Goal: Book appointment/travel/reservation

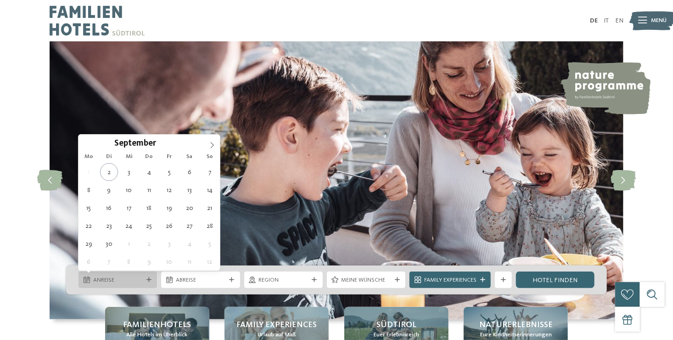
click at [123, 279] on span "Anreise" at bounding box center [118, 280] width 50 height 8
click at [213, 142] on icon at bounding box center [212, 145] width 6 height 6
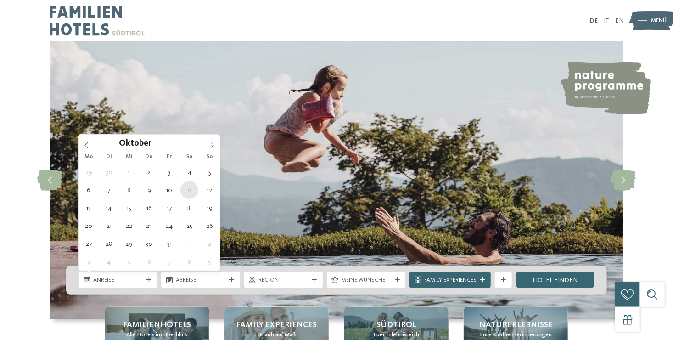
type div "[DATE]"
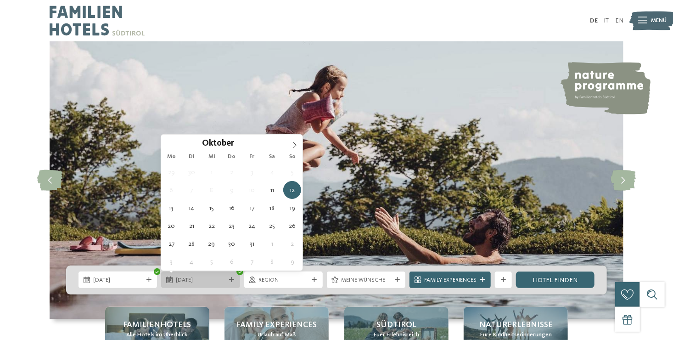
click at [212, 284] on div "12.10.2025" at bounding box center [200, 279] width 78 height 17
type div "[DATE]"
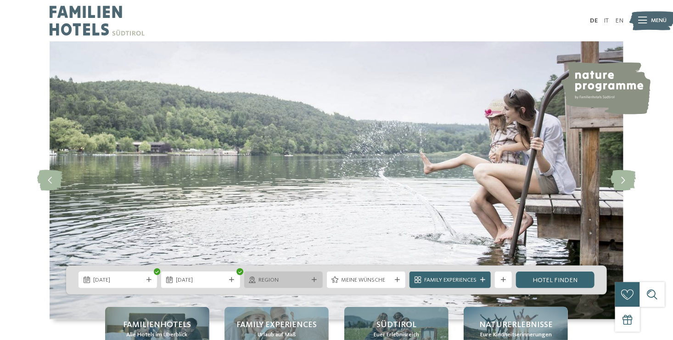
click at [286, 277] on span "Region" at bounding box center [283, 280] width 50 height 8
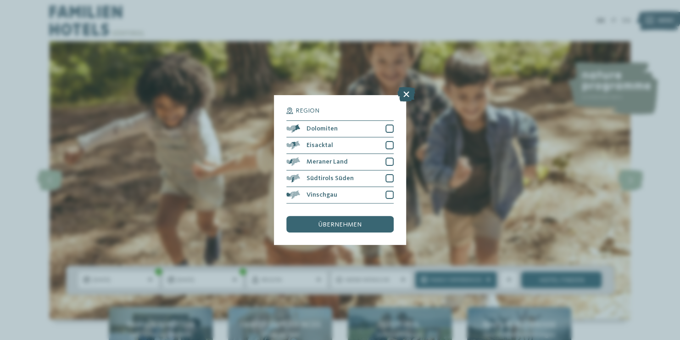
click at [406, 94] on icon at bounding box center [406, 94] width 18 height 15
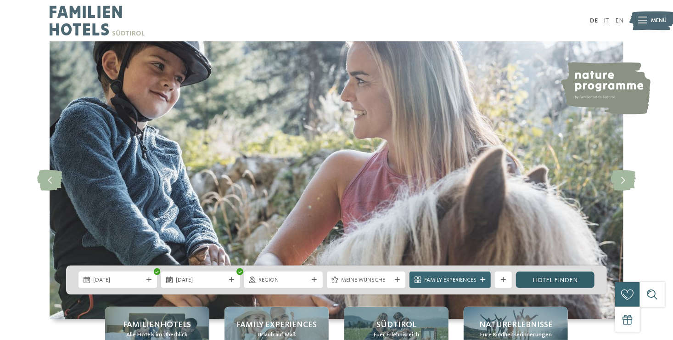
click at [530, 283] on link "Hotel finden" at bounding box center [555, 279] width 78 height 17
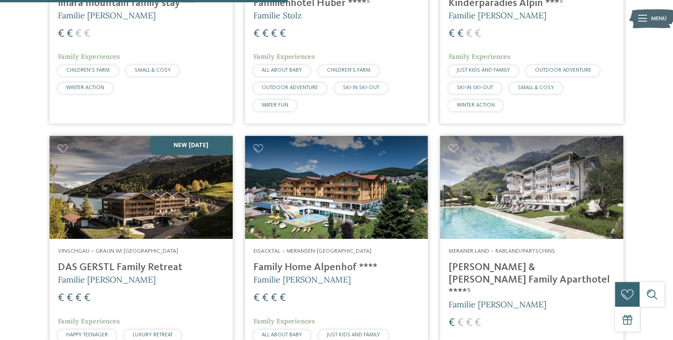
scroll to position [1009, 0]
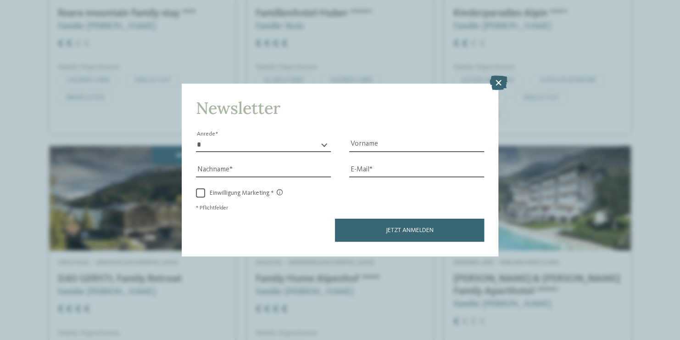
drag, startPoint x: 679, startPoint y: 196, endPoint x: 679, endPoint y: 93, distance: 103.2
click at [495, 79] on icon at bounding box center [499, 83] width 18 height 15
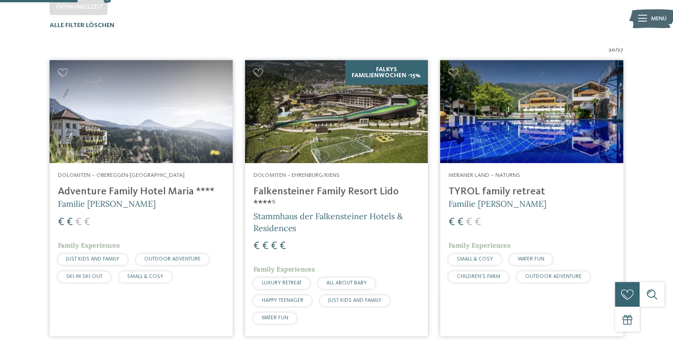
scroll to position [259, 0]
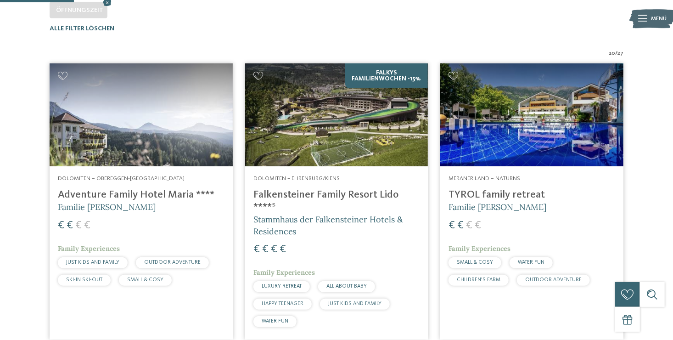
click at [366, 194] on h4 "Falkensteiner Family Resort Lido ****ˢ" at bounding box center [336, 201] width 167 height 25
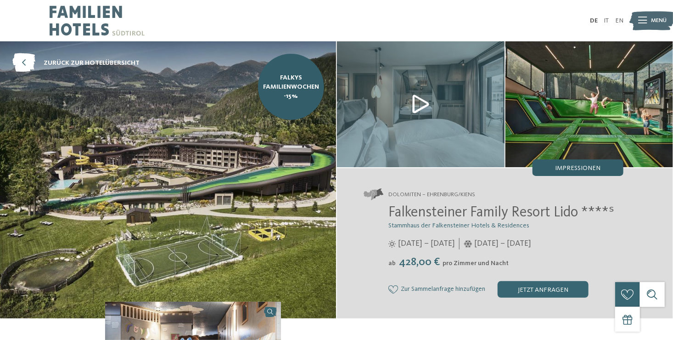
click at [571, 169] on span "Impressionen" at bounding box center [577, 168] width 45 height 6
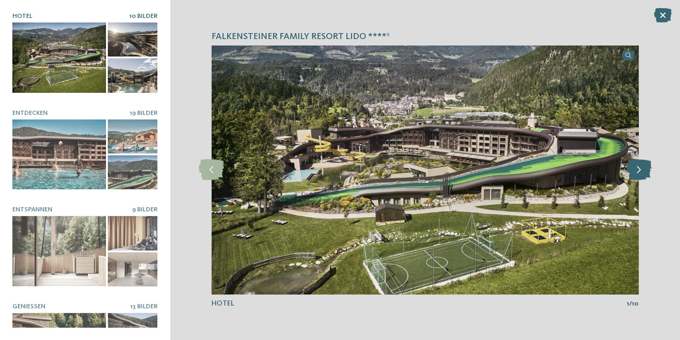
click at [640, 172] on icon at bounding box center [638, 169] width 25 height 21
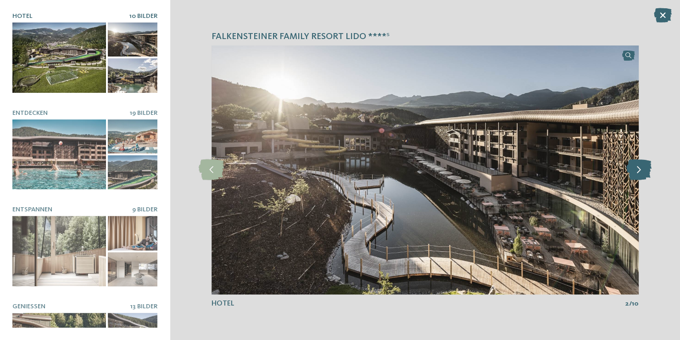
click at [640, 172] on icon at bounding box center [638, 169] width 25 height 21
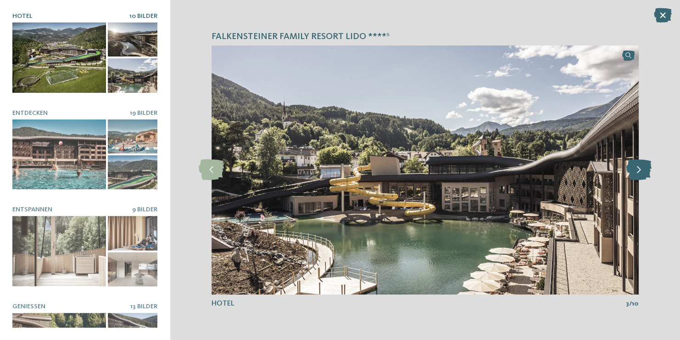
click at [640, 172] on icon at bounding box center [638, 169] width 25 height 21
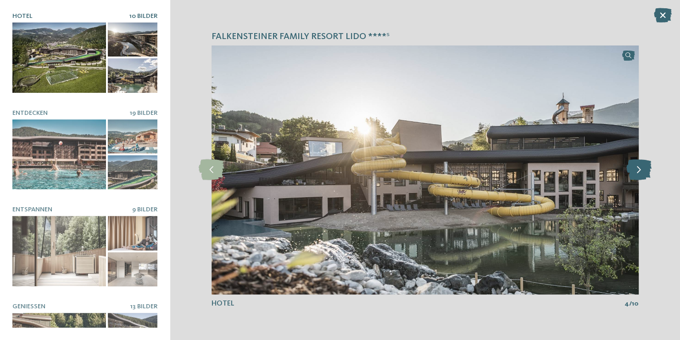
click at [640, 172] on icon at bounding box center [638, 169] width 25 height 21
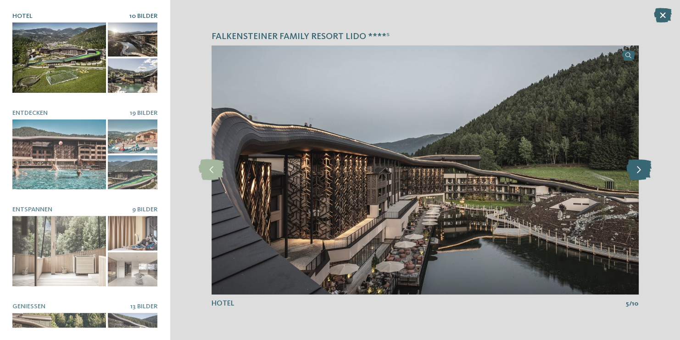
click at [640, 172] on icon at bounding box center [638, 169] width 25 height 21
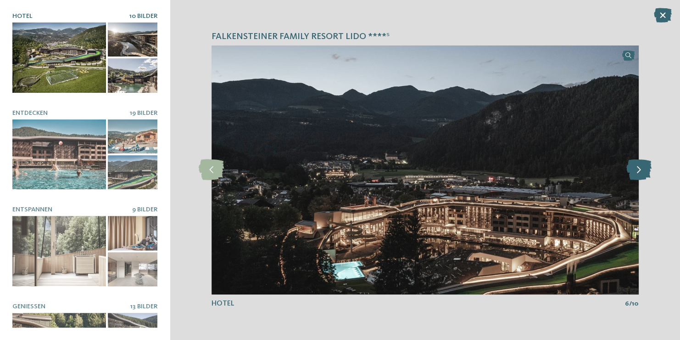
click at [640, 172] on icon at bounding box center [638, 169] width 25 height 21
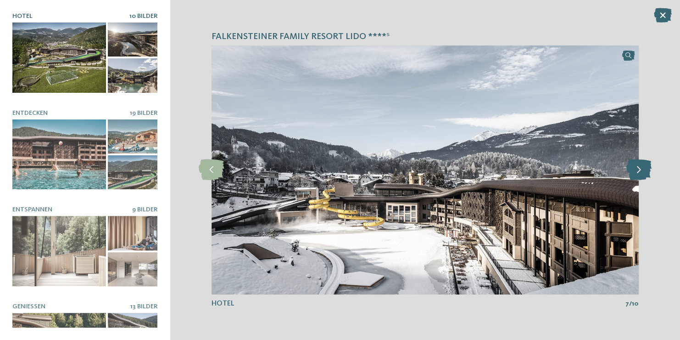
click at [640, 172] on icon at bounding box center [638, 169] width 25 height 21
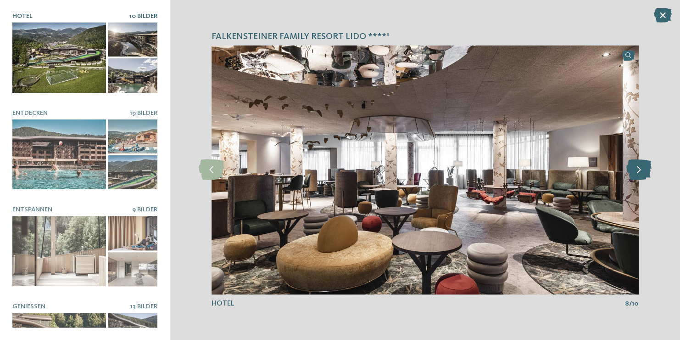
click at [640, 172] on icon at bounding box center [638, 169] width 25 height 21
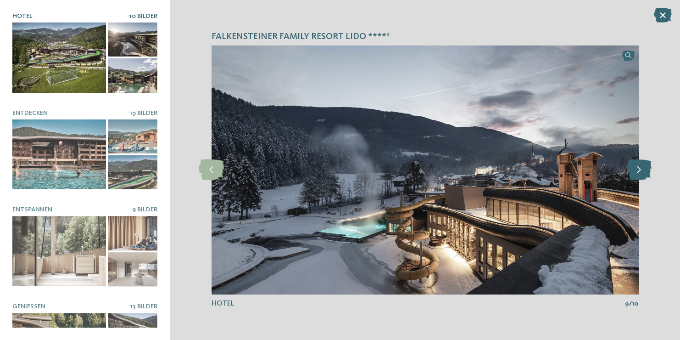
click at [640, 172] on icon at bounding box center [638, 169] width 25 height 21
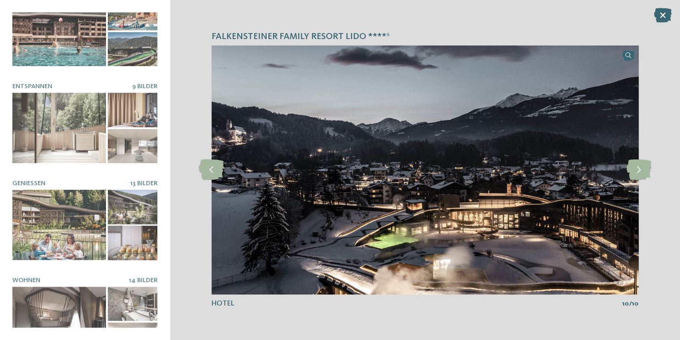
scroll to position [140, 0]
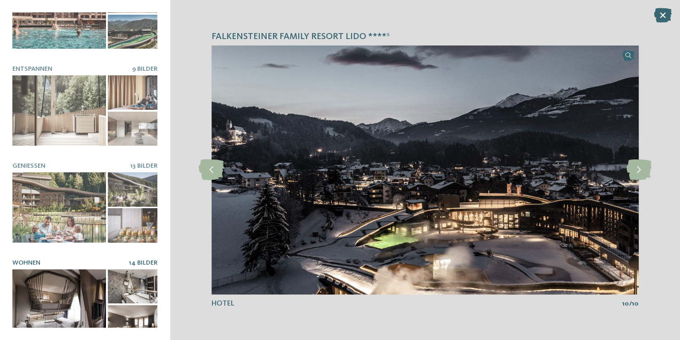
click at [49, 280] on div at bounding box center [59, 304] width 94 height 70
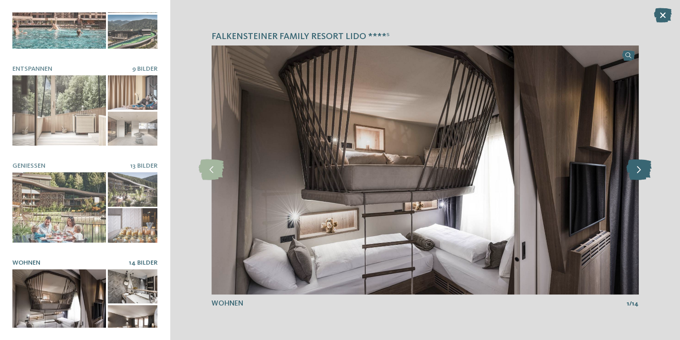
click at [639, 167] on icon at bounding box center [638, 169] width 25 height 21
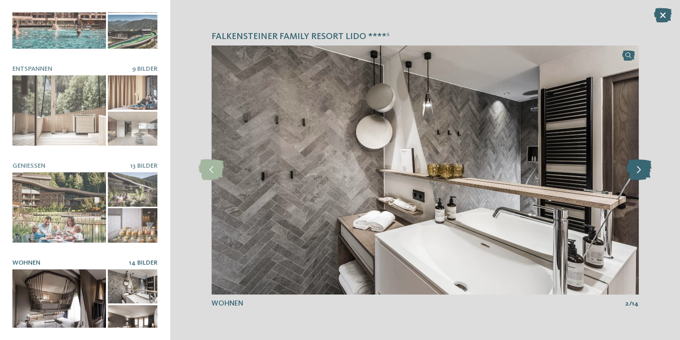
click at [639, 167] on icon at bounding box center [638, 169] width 25 height 21
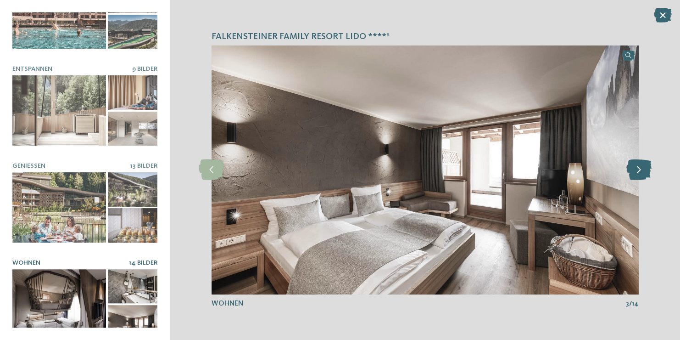
click at [639, 167] on icon at bounding box center [638, 169] width 25 height 21
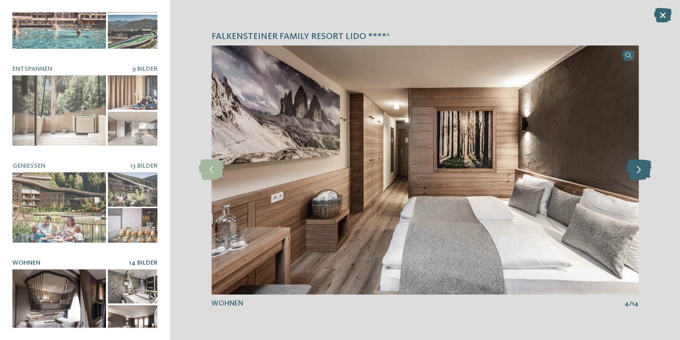
click at [639, 167] on icon at bounding box center [638, 169] width 25 height 21
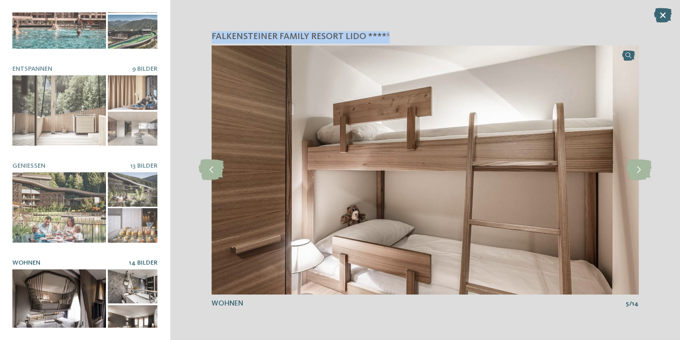
drag, startPoint x: 387, startPoint y: 35, endPoint x: 212, endPoint y: 35, distance: 175.3
click at [212, 35] on h4 "Falkensteiner Family Resort Lido ****ˢ" at bounding box center [425, 37] width 427 height 12
copy span "Falkensteiner Family Resort Lido ****ˢ"
